Goal: Information Seeking & Learning: Find specific fact

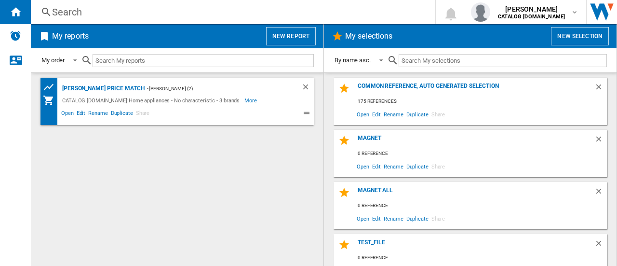
click at [93, 15] on div "Search" at bounding box center [231, 12] width 358 height 14
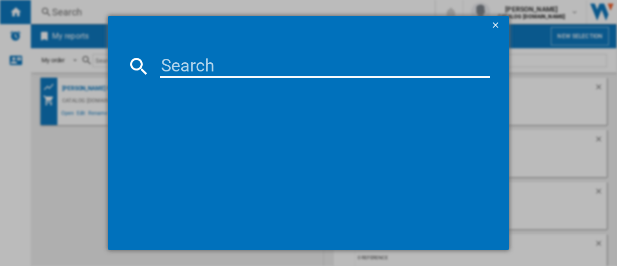
click at [177, 63] on input at bounding box center [325, 65] width 330 height 23
paste input "TO64IB00FZ"
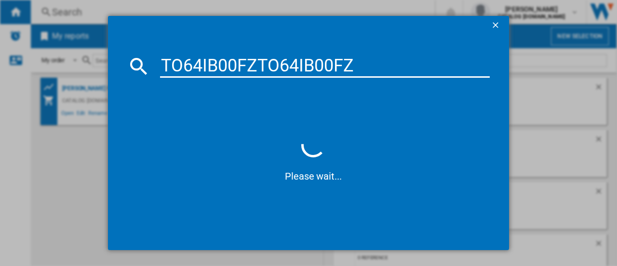
drag, startPoint x: 258, startPoint y: 67, endPoint x: 546, endPoint y: 94, distance: 289.6
click at [546, 94] on div "TO64IB00FZTO64IB00FZ Please wait..." at bounding box center [308, 133] width 617 height 266
type input "TO64IB00FZ"
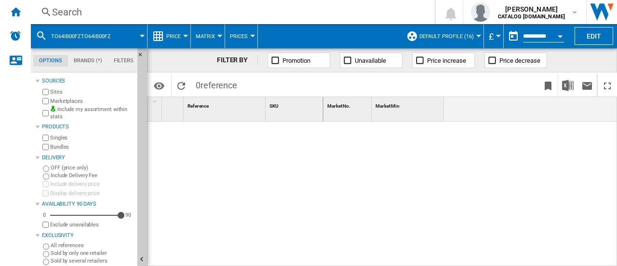
click at [105, 0] on div "Search Search 0 [PERSON_NAME] CATALOG [DOMAIN_NAME] CATALOG [DOMAIN_NAME] My se…" at bounding box center [324, 12] width 586 height 24
click at [106, 7] on div "Search" at bounding box center [231, 12] width 358 height 14
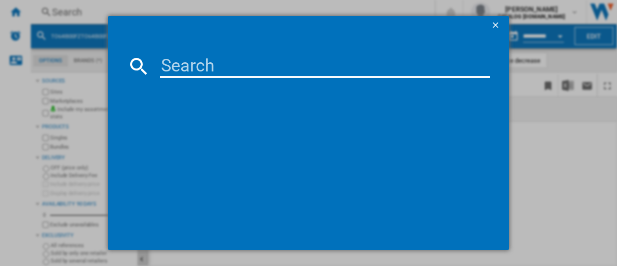
drag, startPoint x: 209, startPoint y: 63, endPoint x: 214, endPoint y: 61, distance: 5.4
click at [214, 61] on input at bounding box center [325, 65] width 330 height 23
paste input "TO64IB00FZ"
type input "TO64IB00FZ"
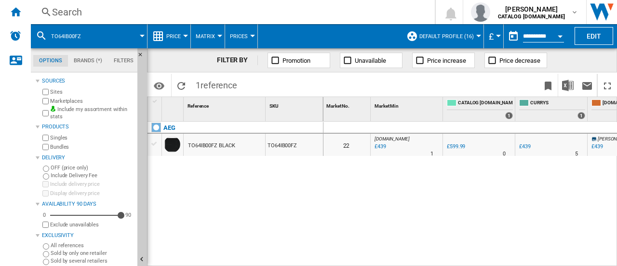
scroll to position [0, 19]
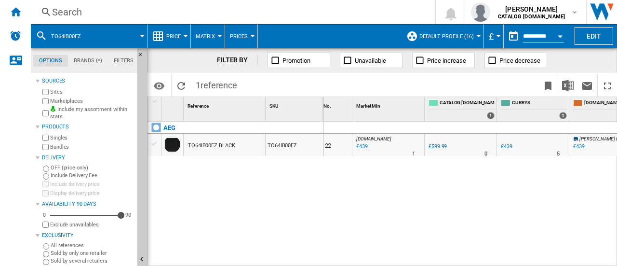
click at [360, 145] on div "£439" at bounding box center [361, 147] width 13 height 10
click at [429, 153] on div "0.0 % £599.99 % N/A" at bounding box center [441, 153] width 29 height 23
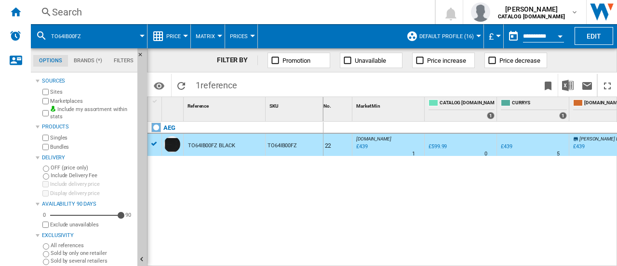
scroll to position [0, 56]
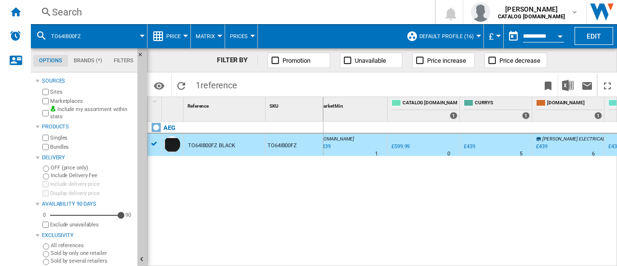
click at [475, 143] on div "£439" at bounding box center [470, 146] width 12 height 6
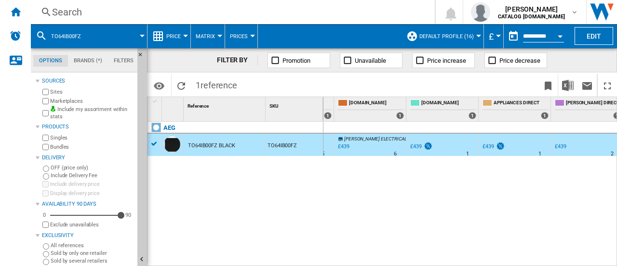
scroll to position [0, 287]
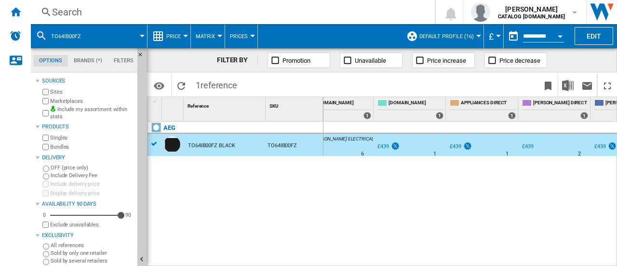
click at [385, 146] on div "£439" at bounding box center [384, 146] width 12 height 6
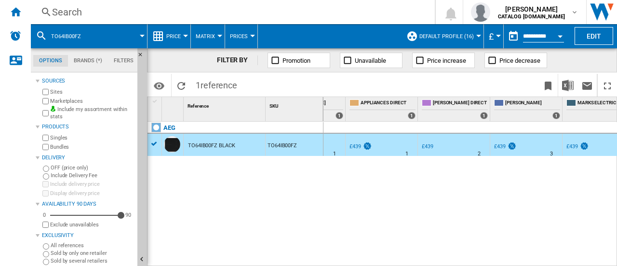
scroll to position [0, 445]
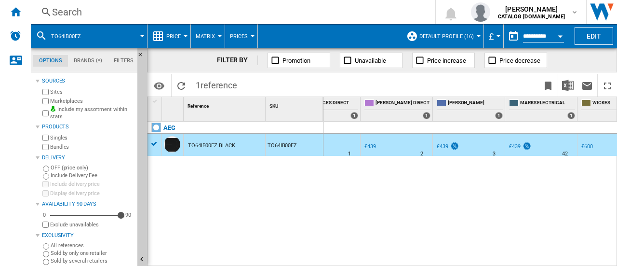
click at [446, 148] on div "£439" at bounding box center [443, 146] width 12 height 6
